Goal: Task Accomplishment & Management: Manage account settings

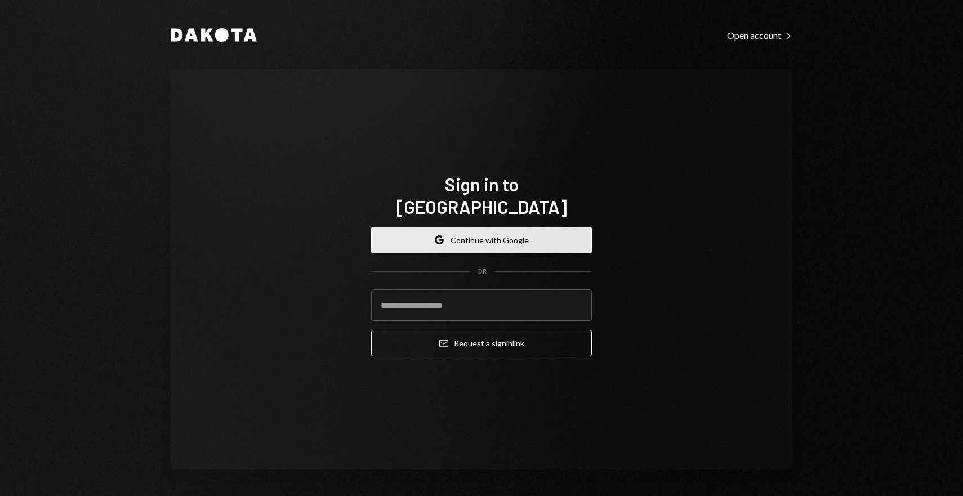
click at [415, 229] on button "Google Continue with Google" at bounding box center [481, 240] width 221 height 26
click at [468, 229] on button "Google Continue with Google" at bounding box center [481, 240] width 221 height 26
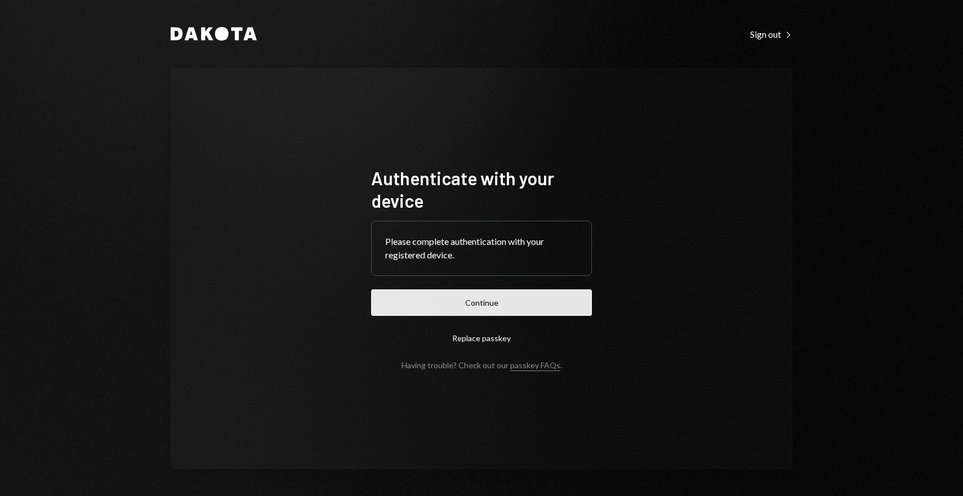
click at [523, 303] on button "Continue" at bounding box center [481, 302] width 221 height 26
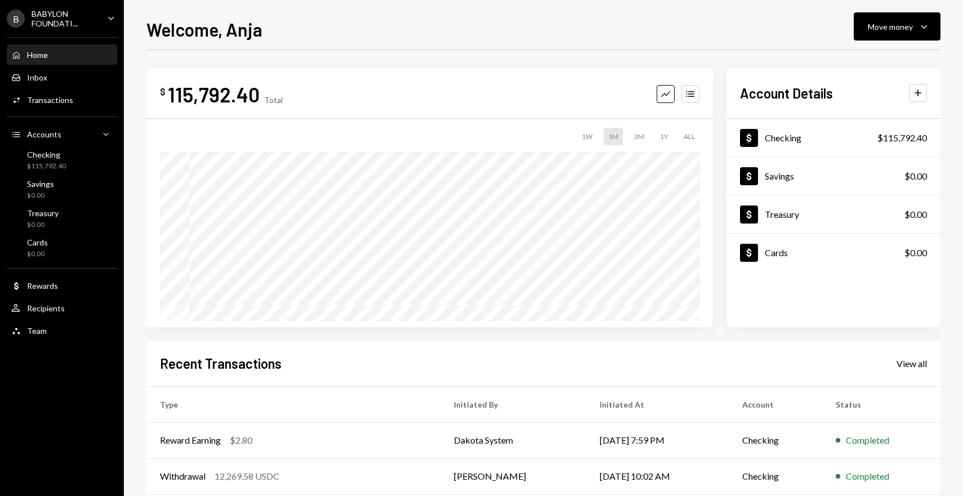
click at [108, 20] on icon "Caret Down" at bounding box center [111, 18] width 12 height 12
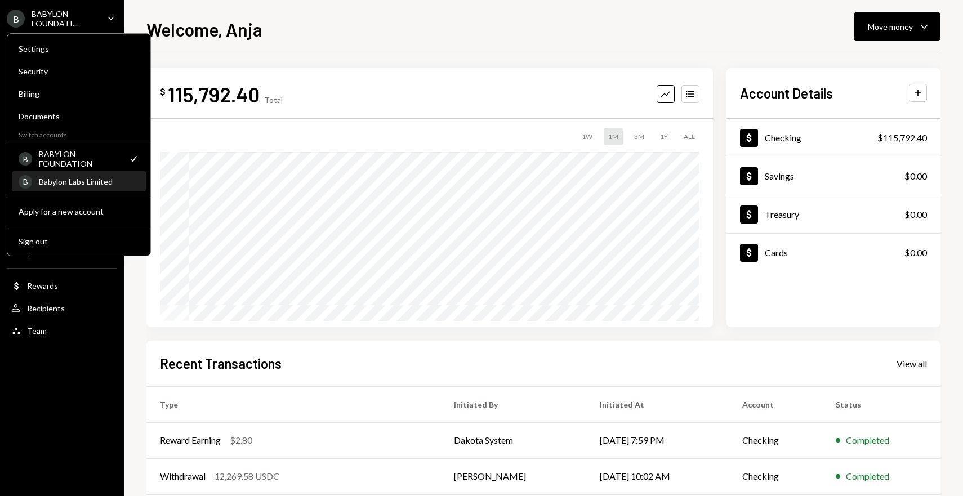
click at [92, 175] on div "B Babylon Labs Limited" at bounding box center [79, 181] width 120 height 19
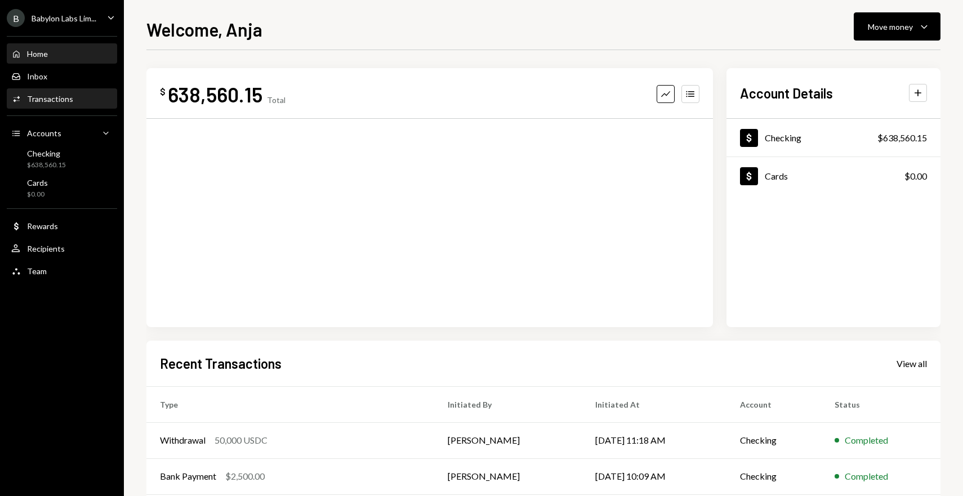
click at [73, 107] on div "Activities Transactions" at bounding box center [61, 99] width 101 height 19
